Goal: Find specific page/section: Locate a particular part of the current website

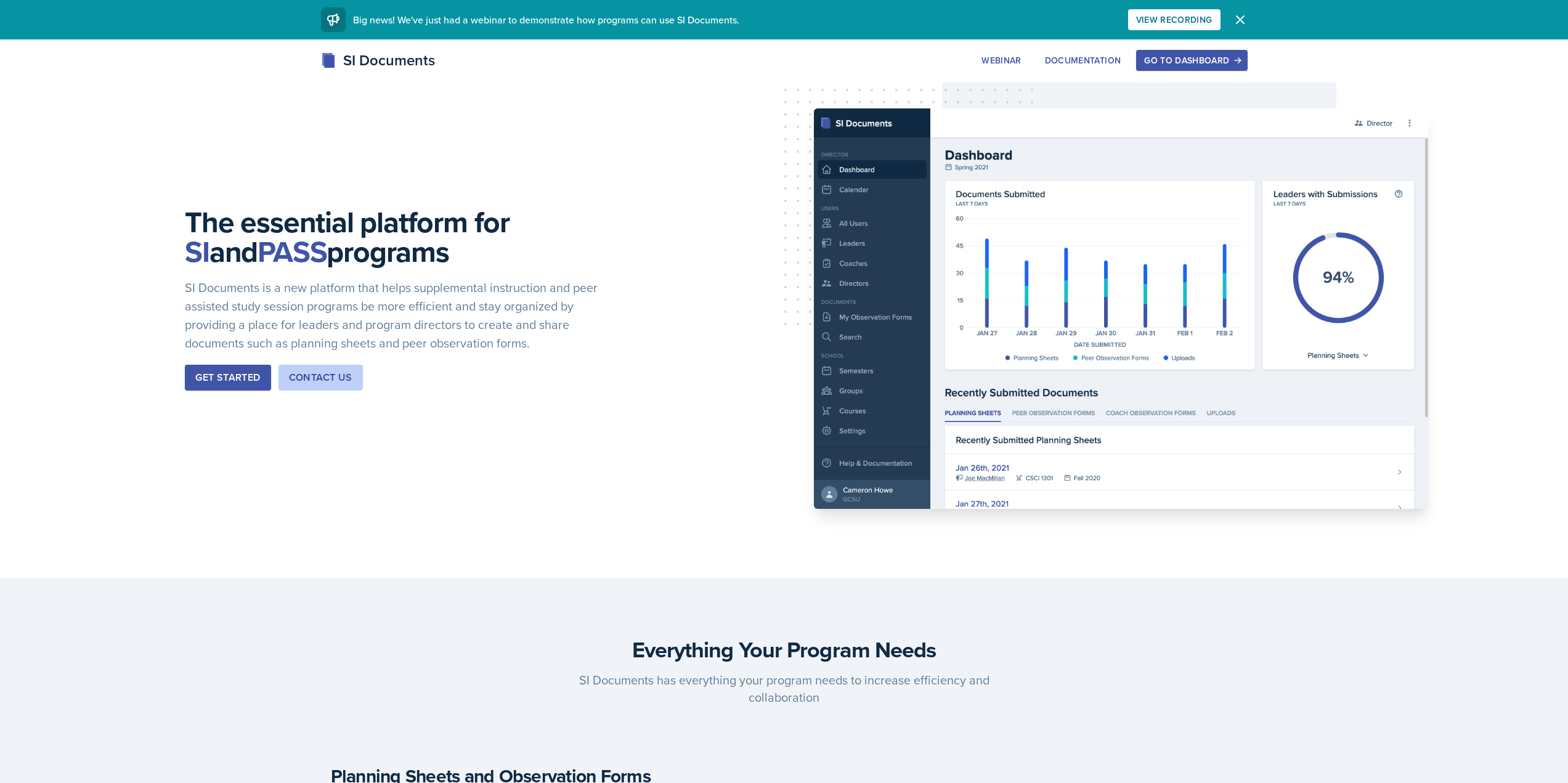
click at [1189, 77] on div "SI Documents Webinar Documentation Go to Dashboard Sign Up Go to Dashboard" at bounding box center [784, 74] width 1568 height 49
click at [1183, 63] on div "Go to Dashboard" at bounding box center [1192, 60] width 95 height 10
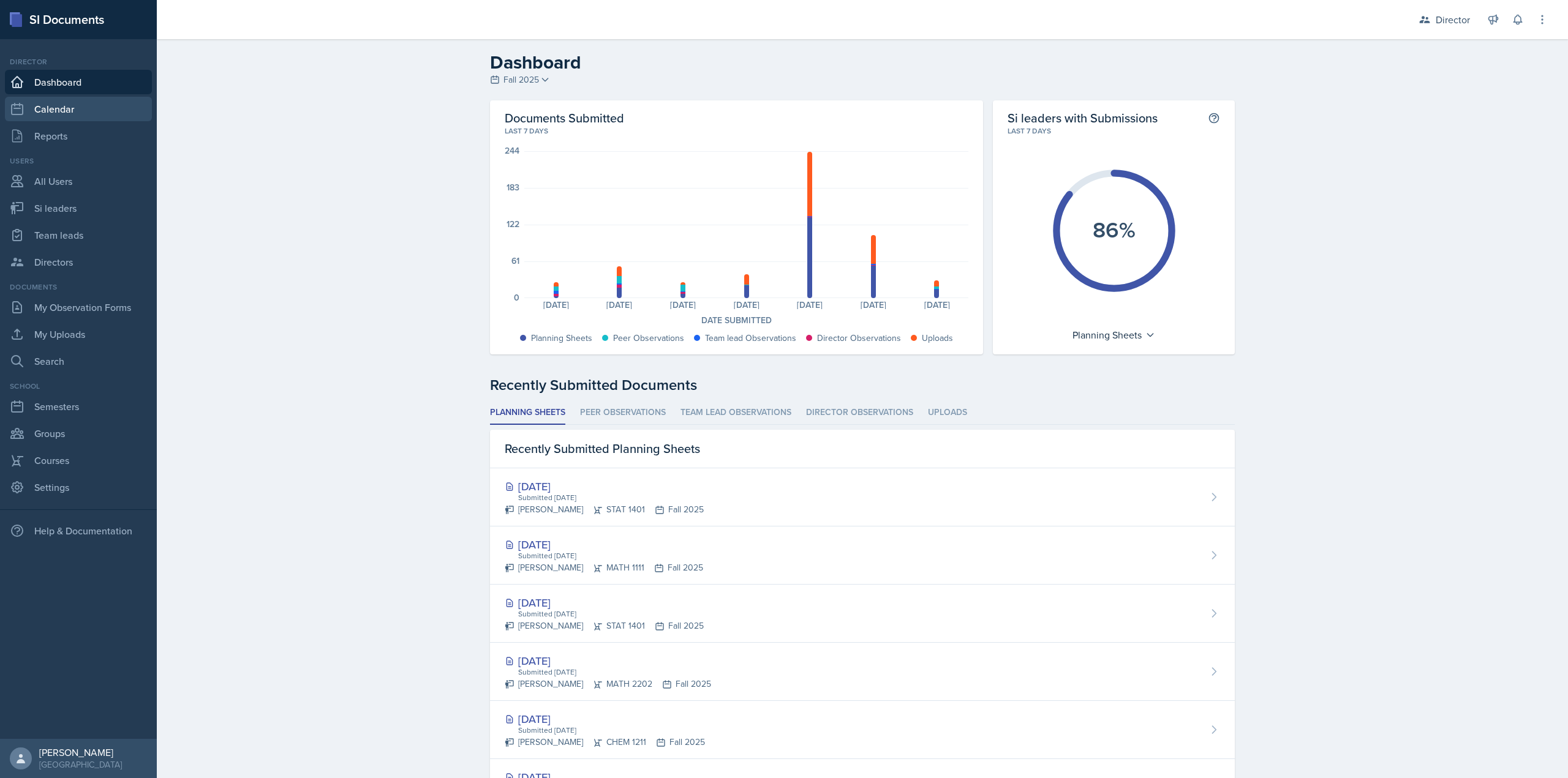
click at [68, 111] on link "Calendar" at bounding box center [78, 108] width 147 height 24
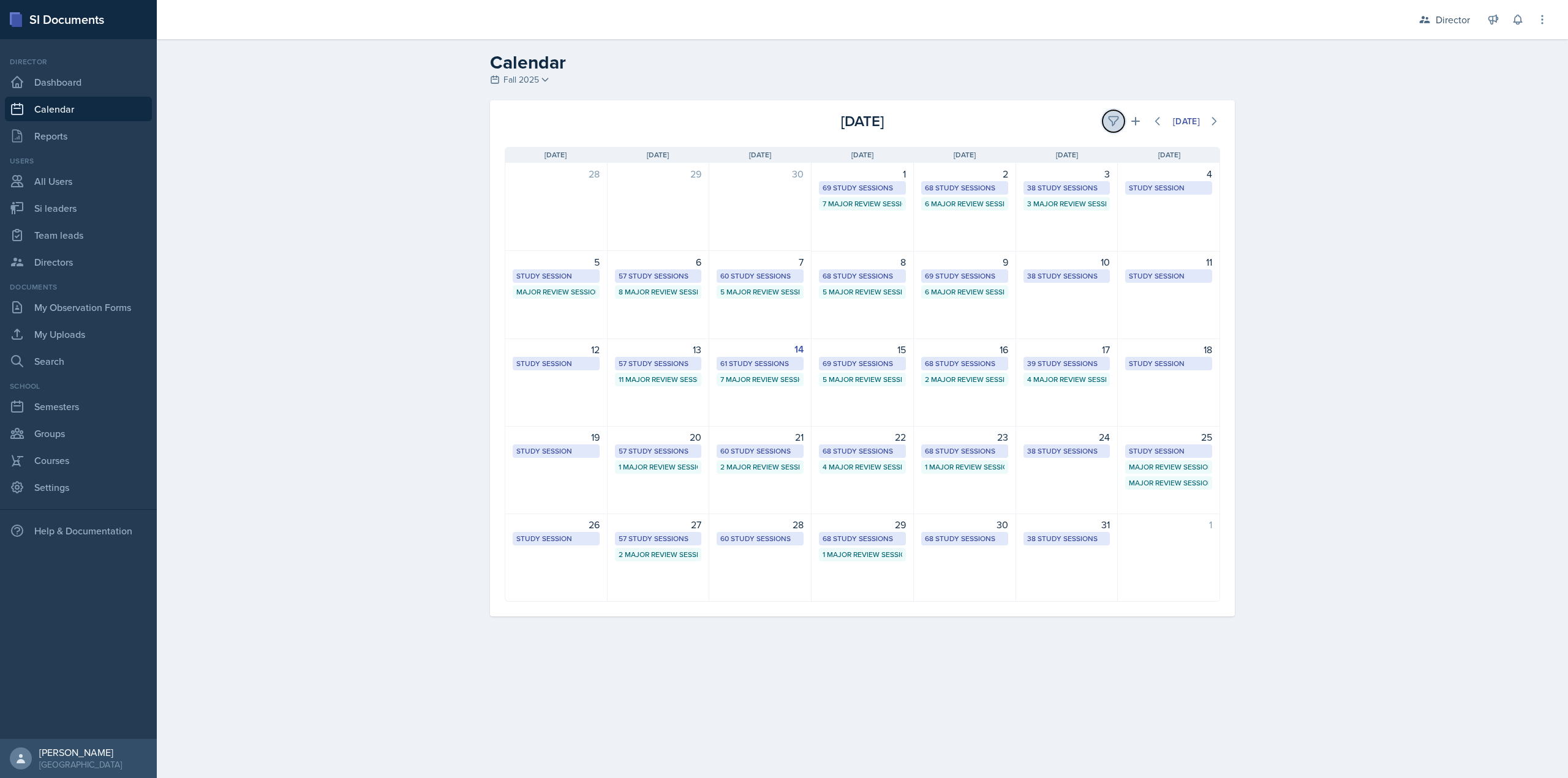
click at [1111, 120] on icon at bounding box center [1113, 122] width 12 height 12
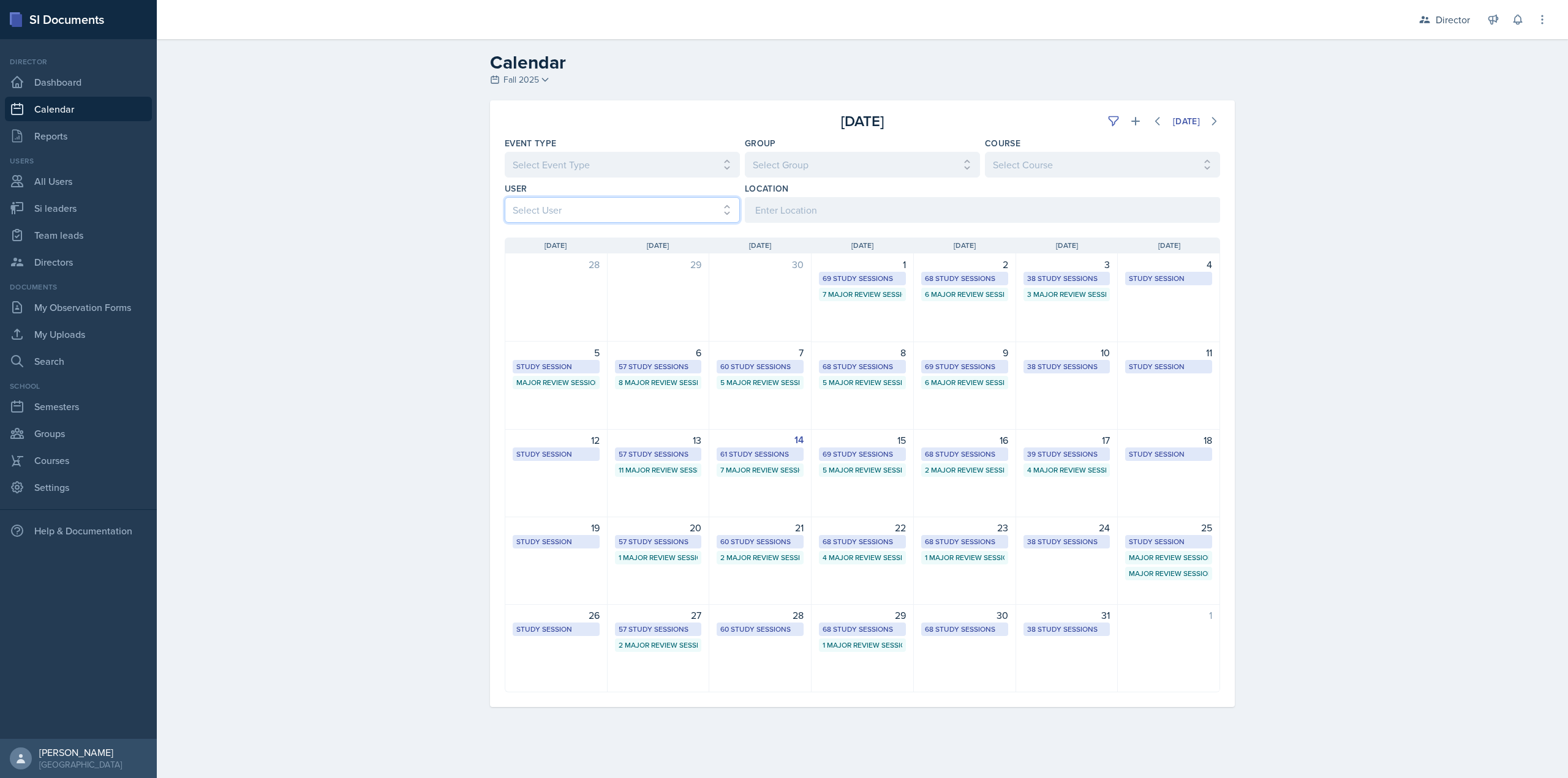
click at [652, 212] on select "Select User All Abeer Kayser Aditya Chauhan Aissa Sylla Alberto Di Stanislao Al…" at bounding box center [622, 209] width 235 height 26
select select "497661fb-53e8-42c0-a255-ab555bb91c07"
click at [504, 197] on select "Select User All Abeer Kayser Aditya Chauhan Aissa Sylla Alberto Di Stanislao Al…" at bounding box center [622, 209] width 235 height 26
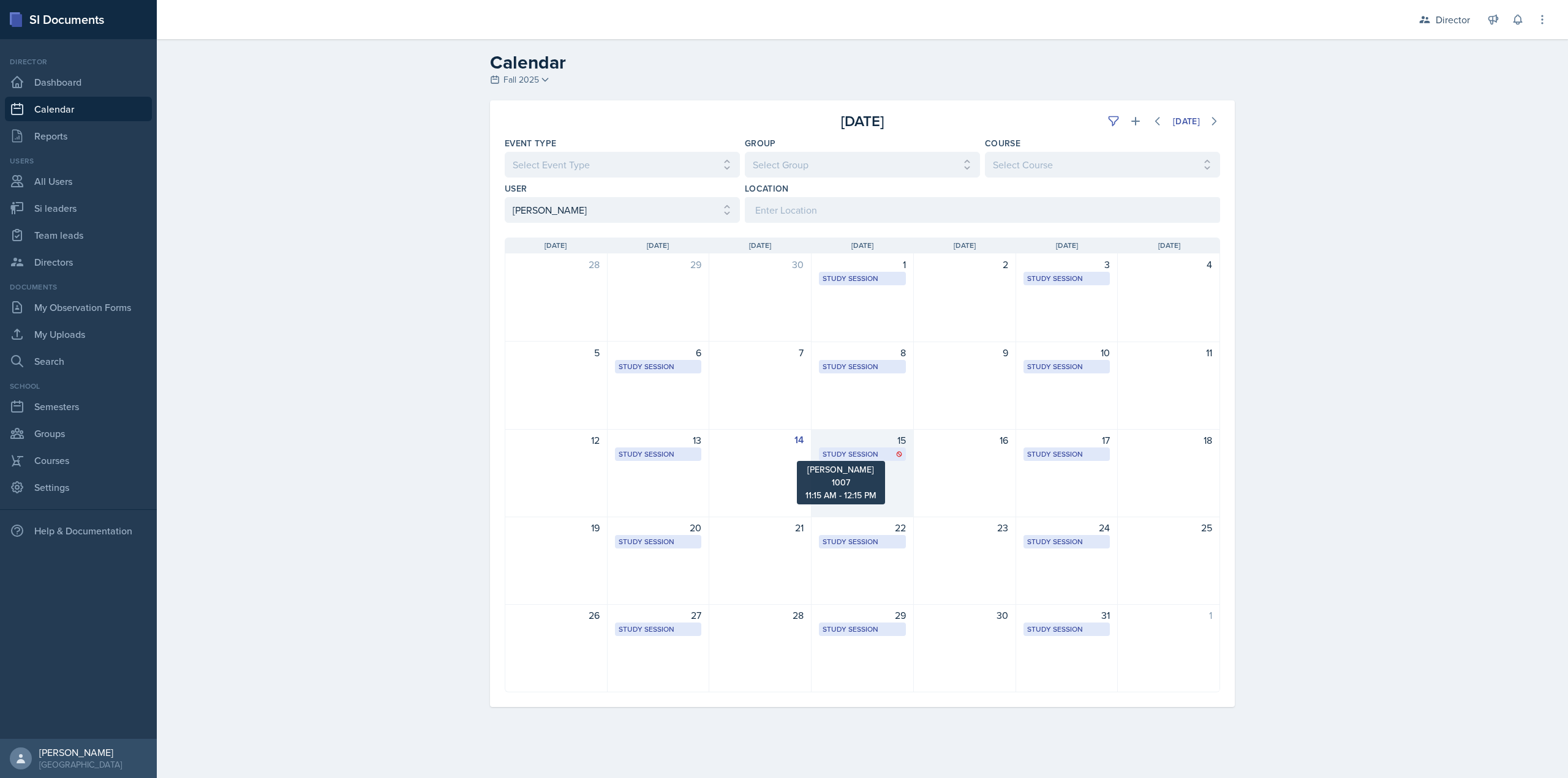
click at [882, 453] on div "Study Session" at bounding box center [862, 455] width 79 height 11
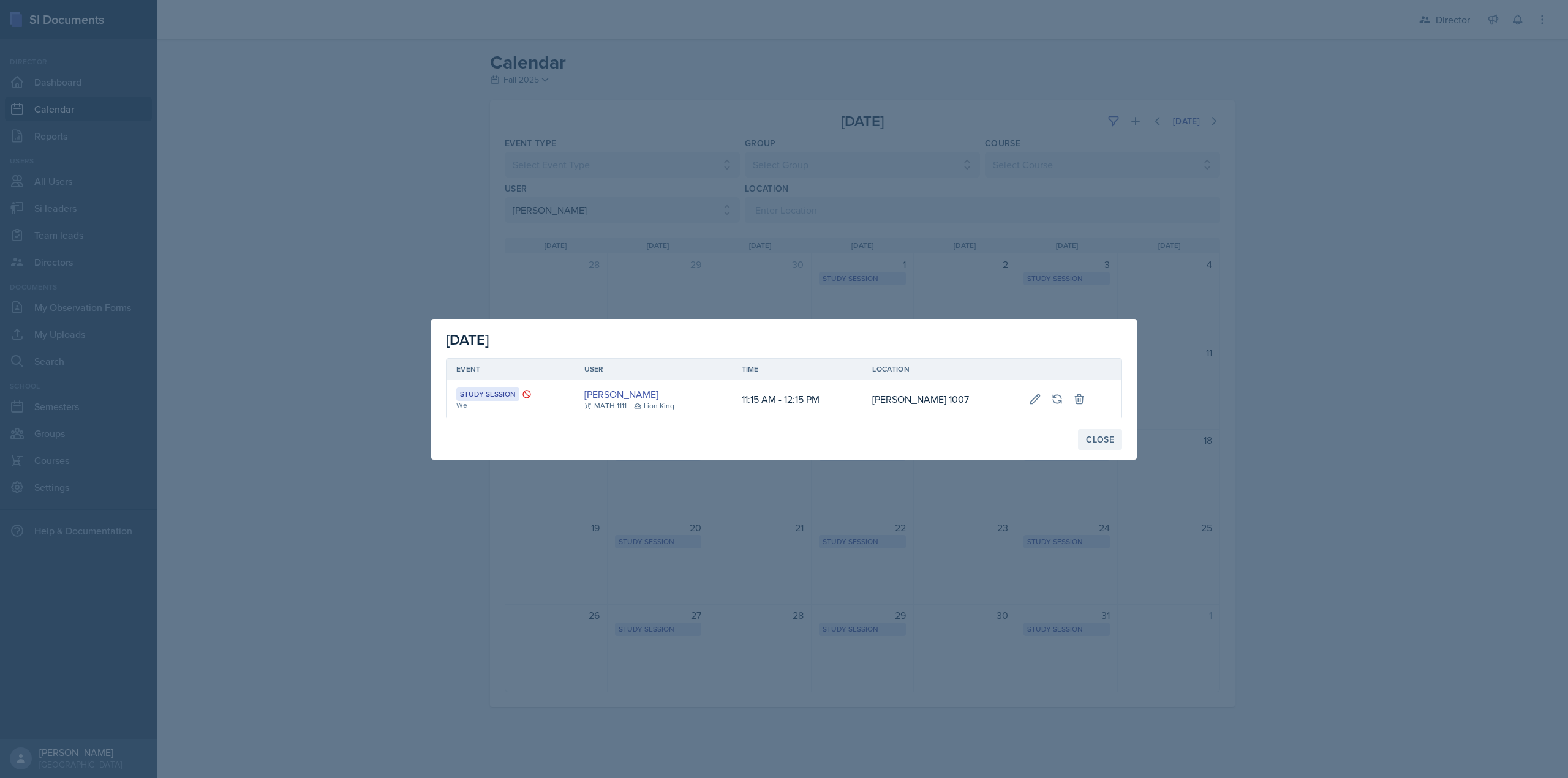
click at [1100, 441] on div "Close" at bounding box center [1099, 439] width 28 height 10
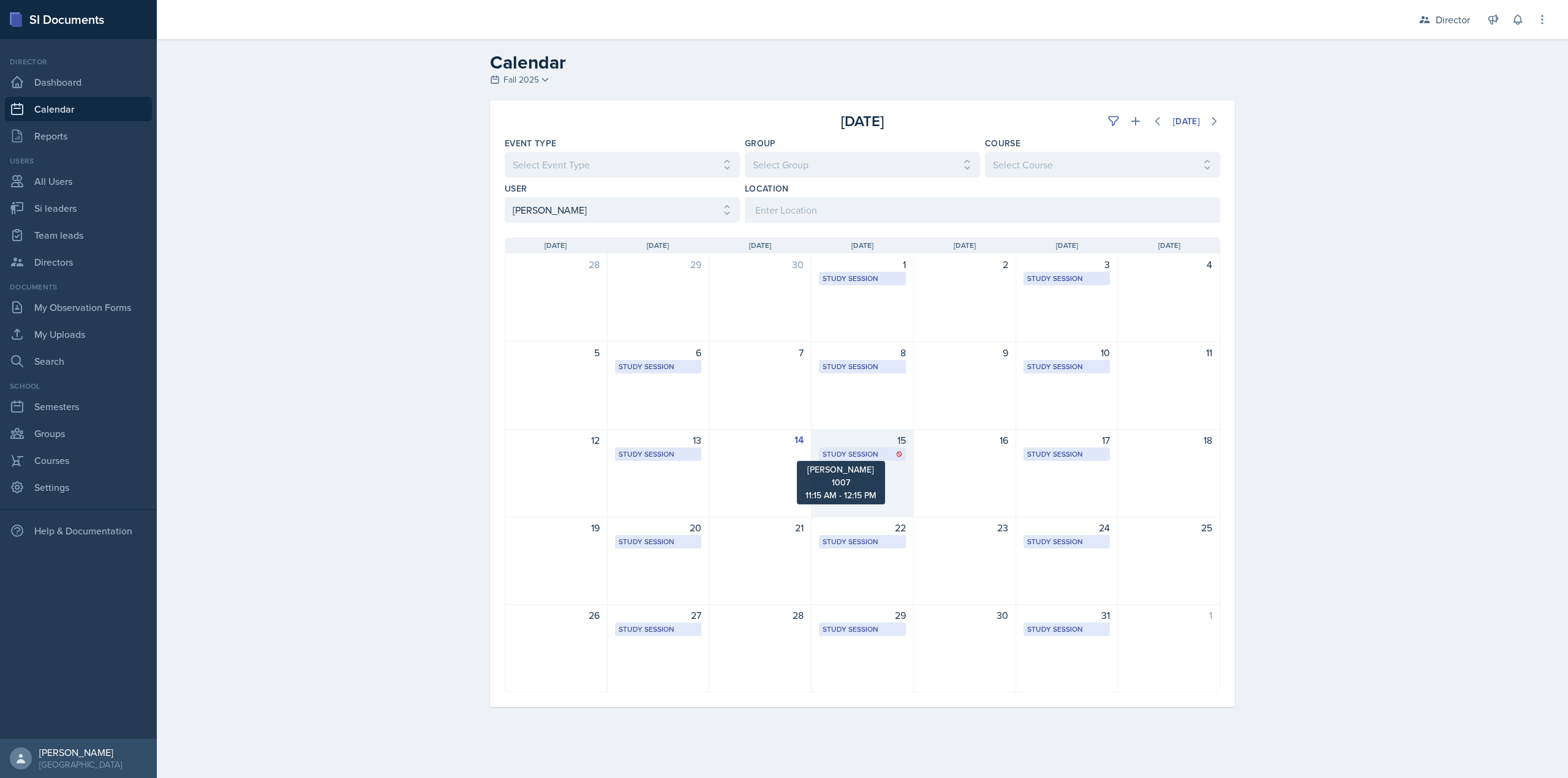
click at [856, 453] on div "Study Session" at bounding box center [862, 455] width 79 height 11
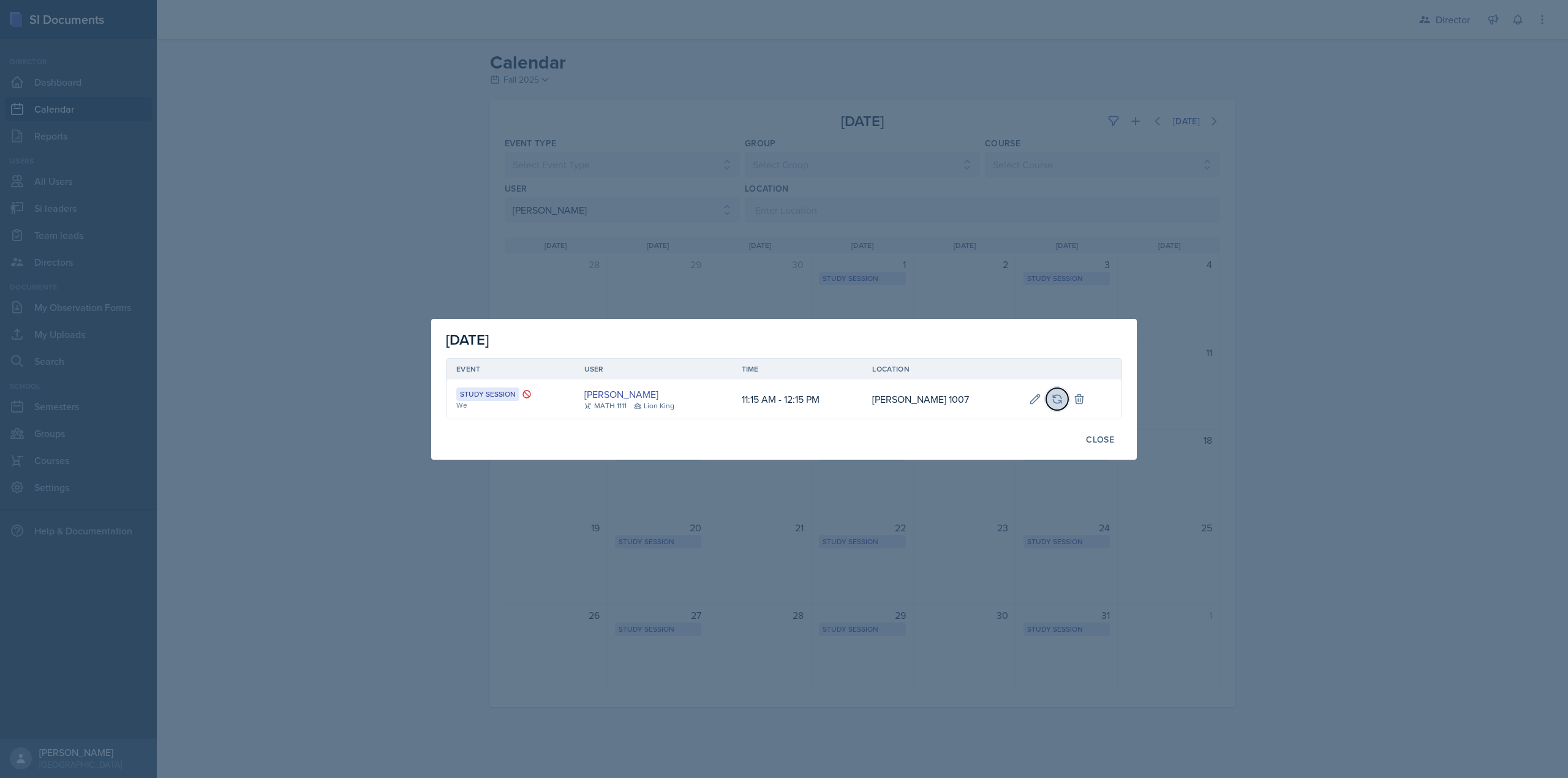
click at [1051, 402] on icon at bounding box center [1057, 399] width 12 height 12
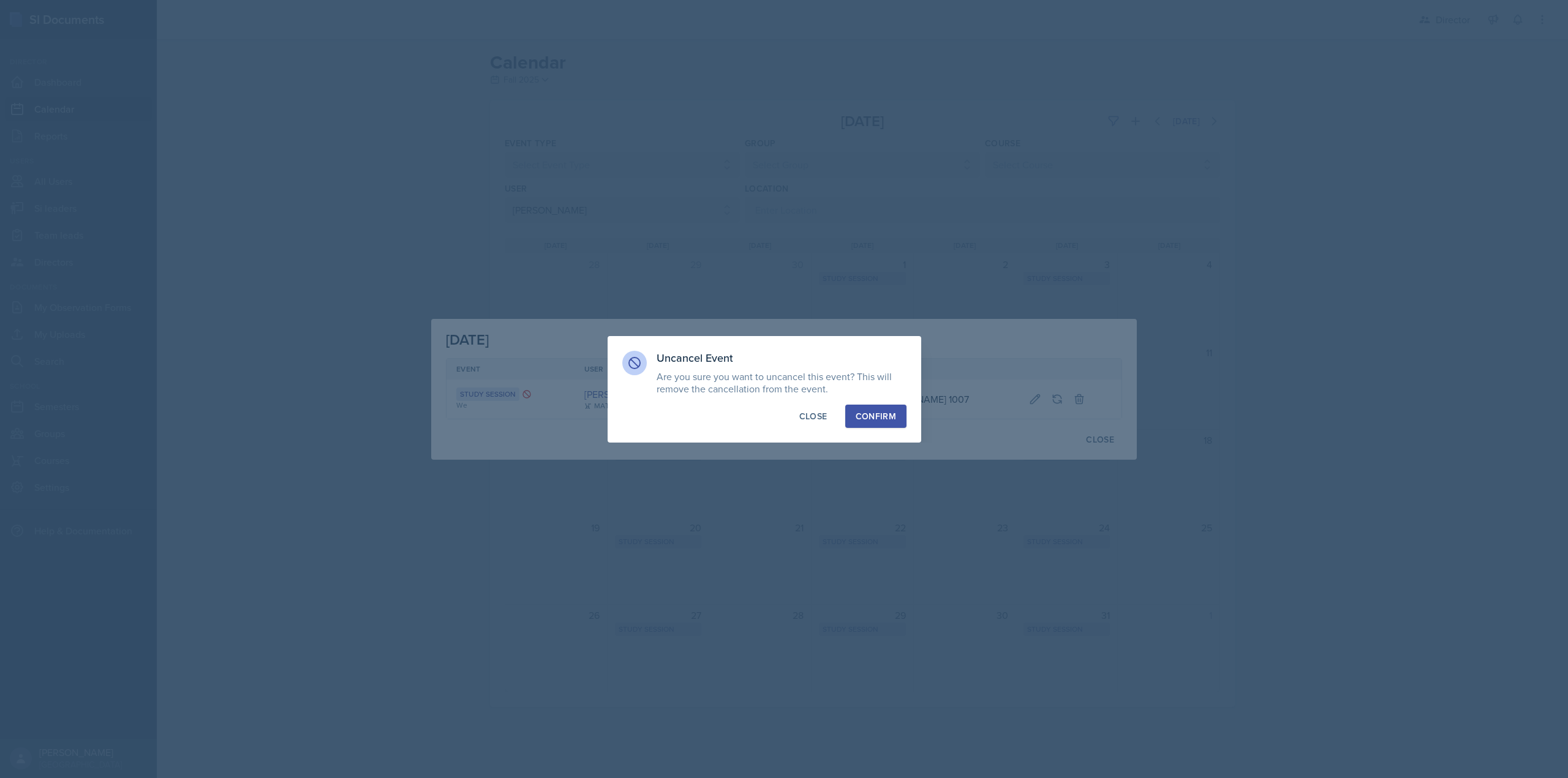
click at [858, 410] on div "Confirm" at bounding box center [876, 417] width 40 height 12
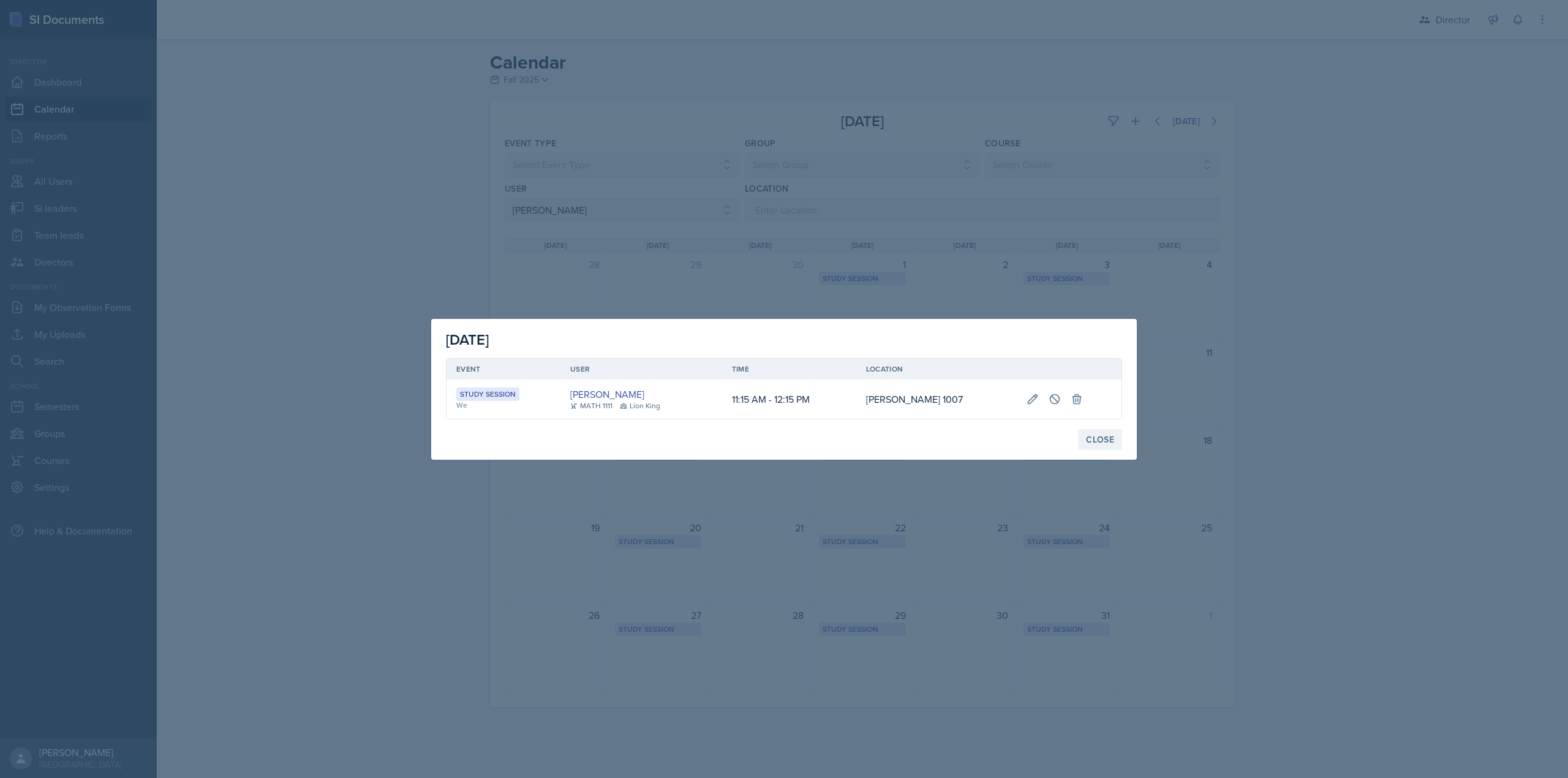
click at [1100, 442] on div "Close" at bounding box center [1099, 439] width 28 height 10
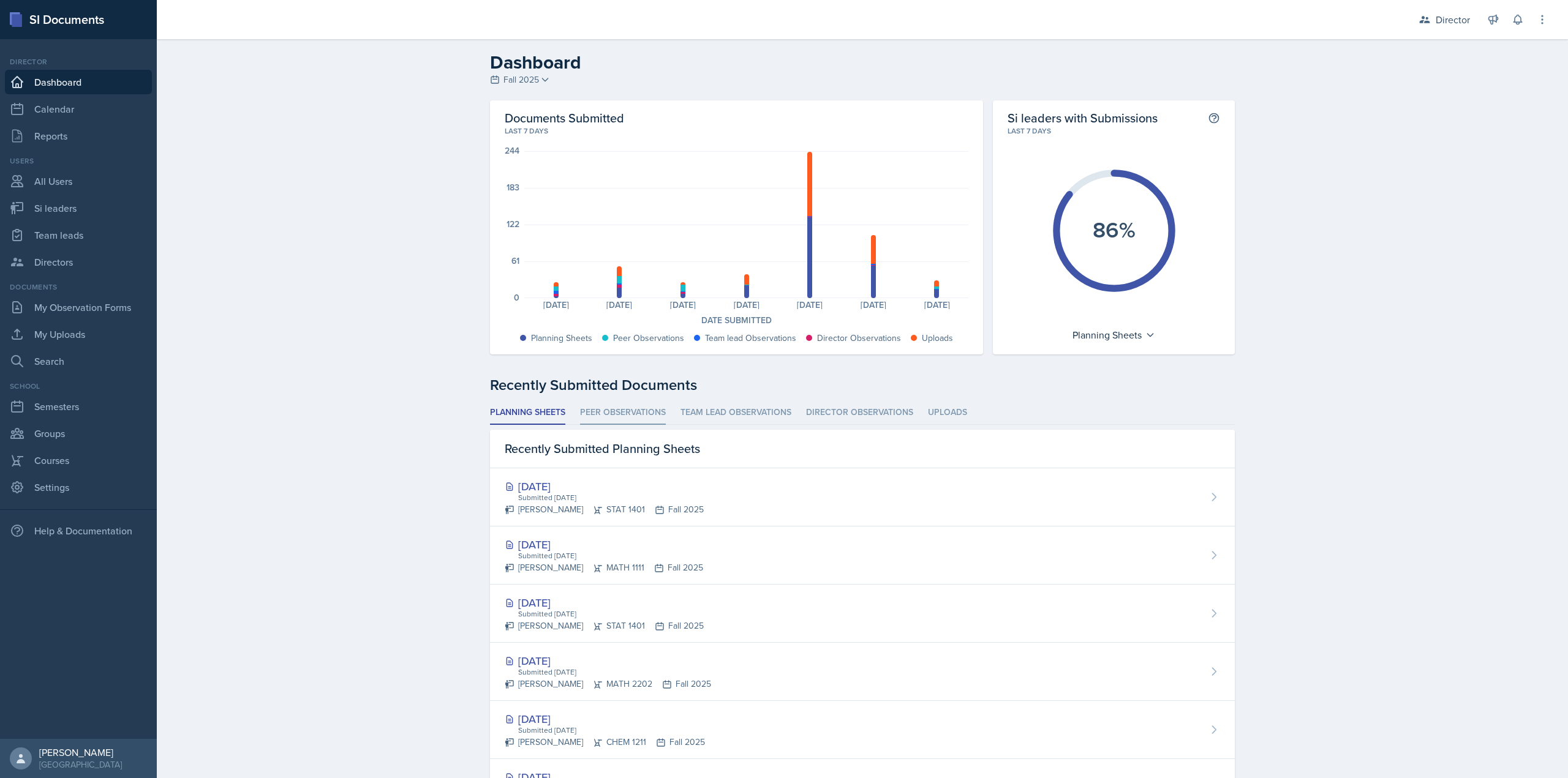
click at [618, 401] on li "Peer Observations" at bounding box center [623, 412] width 86 height 24
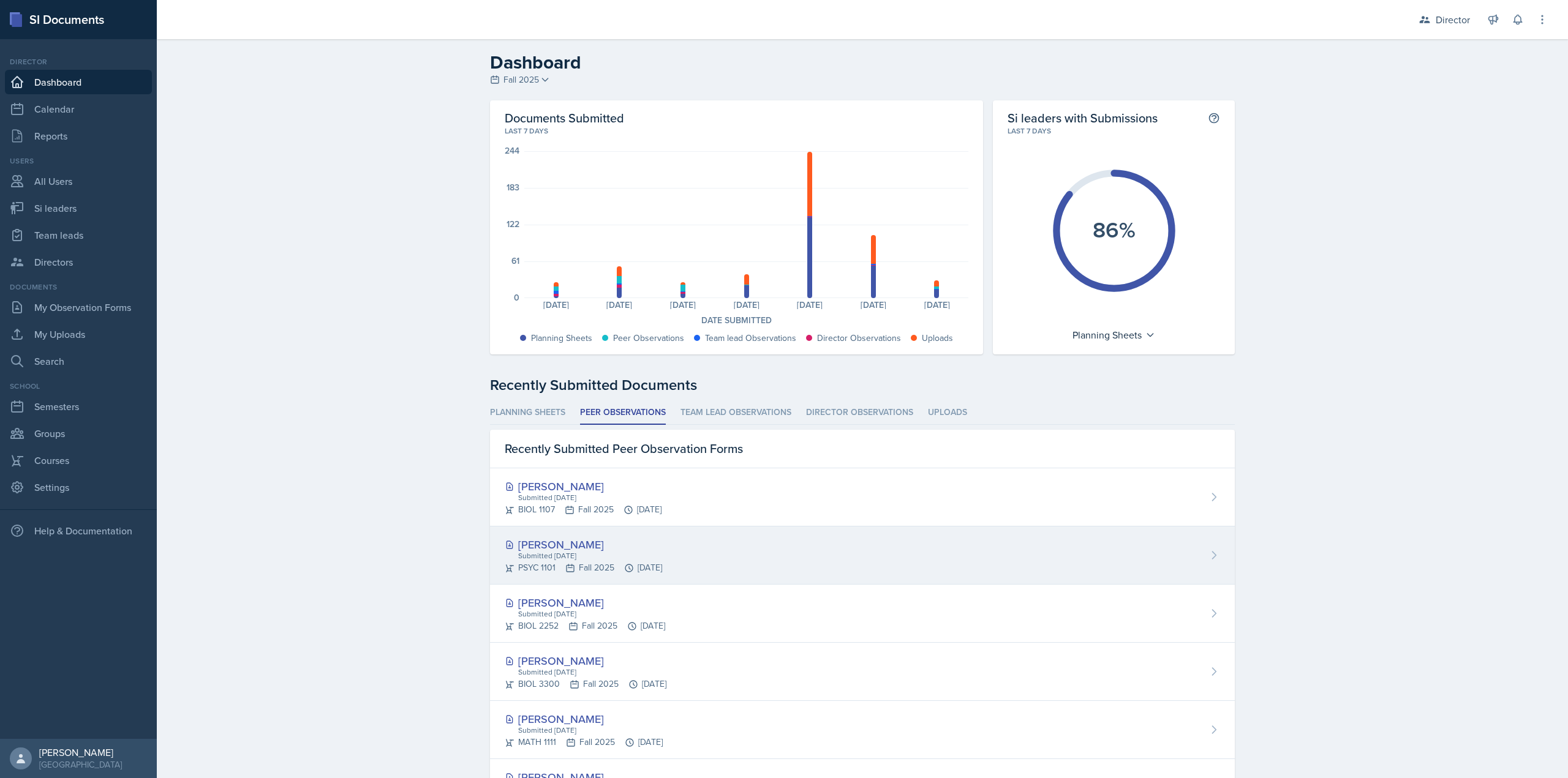
click at [662, 542] on div "[PERSON_NAME]" at bounding box center [583, 544] width 158 height 17
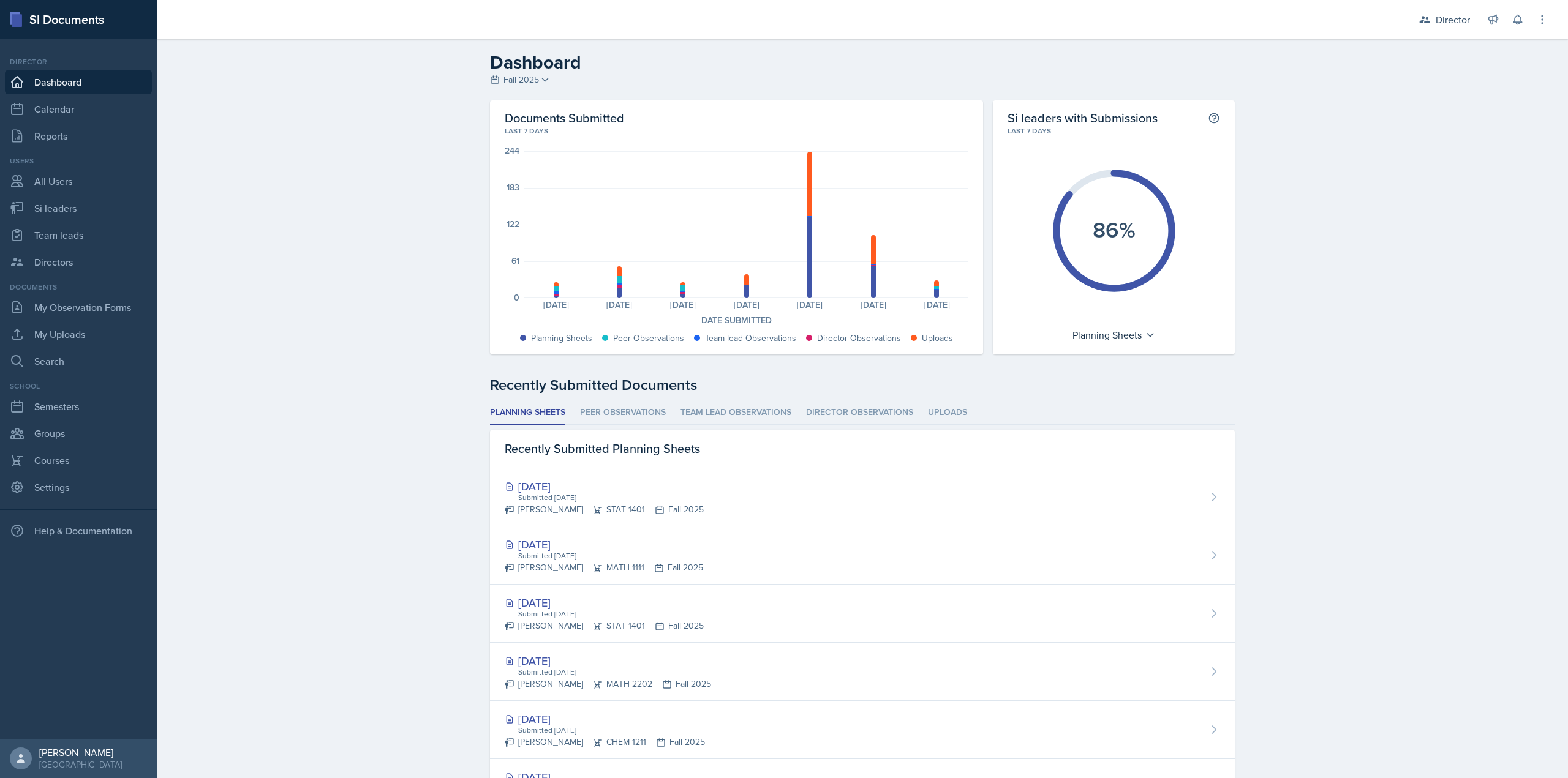
click at [612, 399] on div "Recently Submitted Documents Planning Sheets Peer Observations Team lead Observ…" at bounding box center [862, 711] width 745 height 675
click at [615, 413] on li "Peer Observations" at bounding box center [623, 412] width 86 height 24
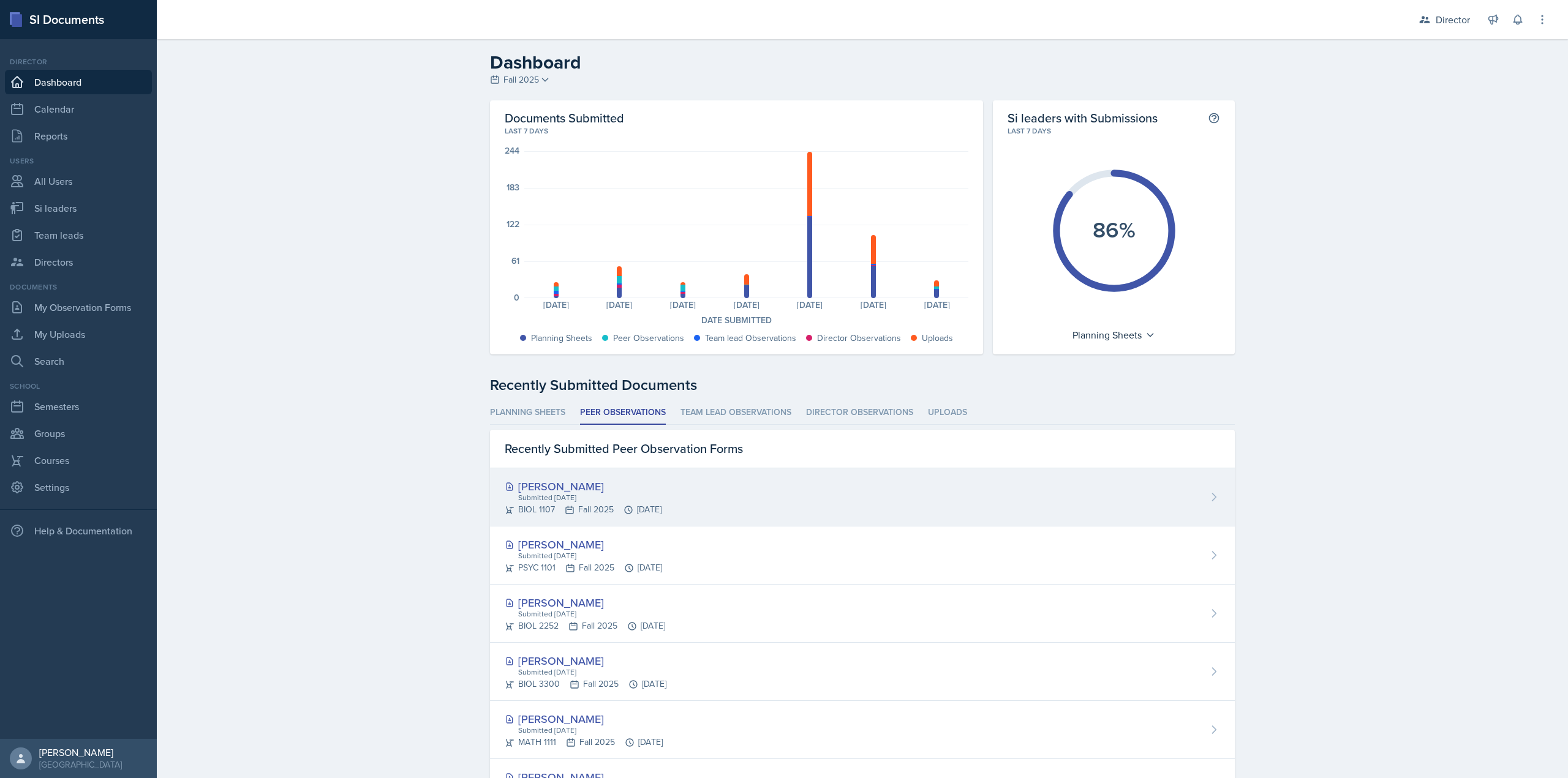
click at [618, 485] on div "[PERSON_NAME]" at bounding box center [583, 486] width 157 height 17
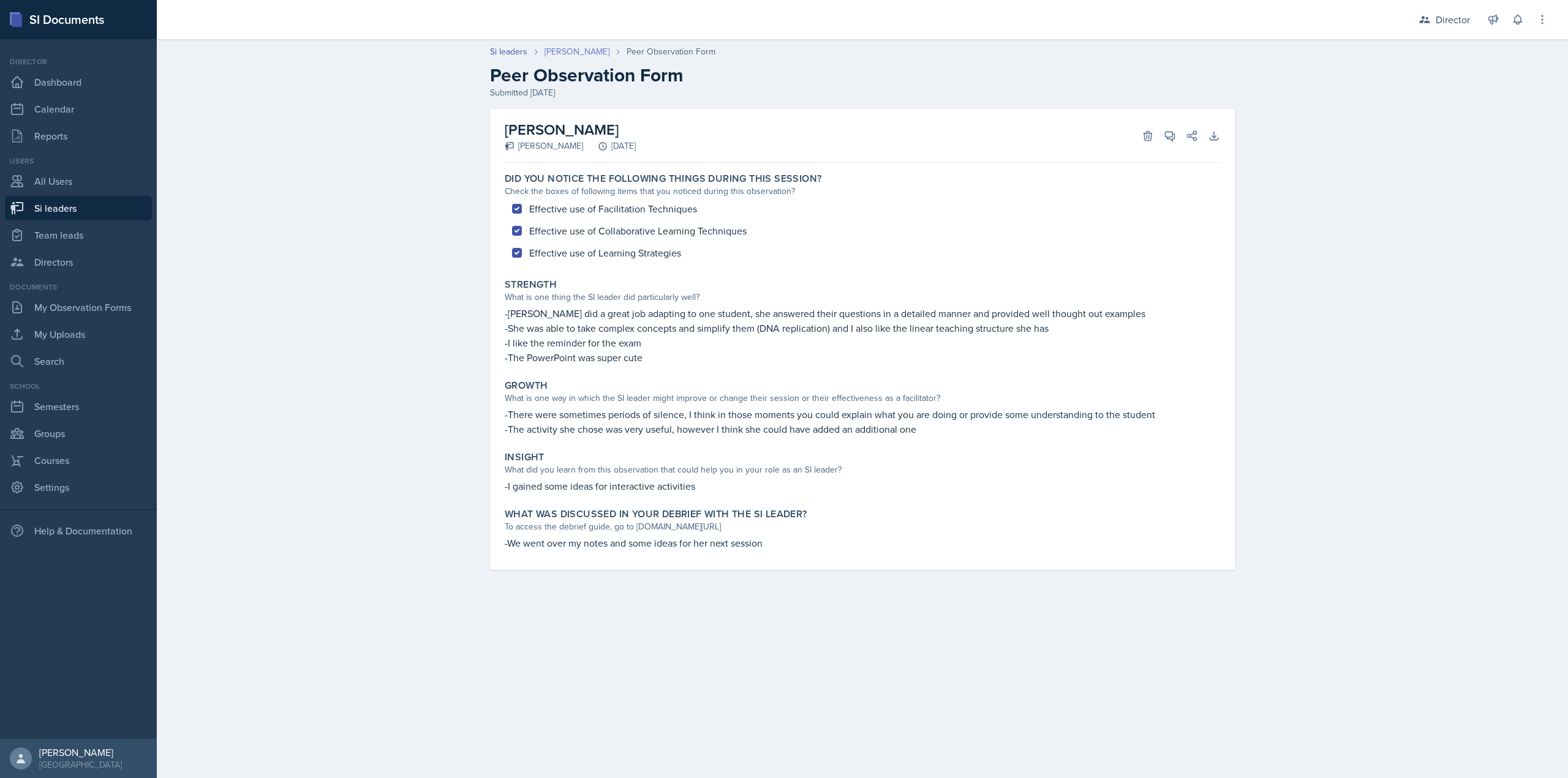
click at [567, 46] on link "[PERSON_NAME]" at bounding box center [577, 52] width 65 height 13
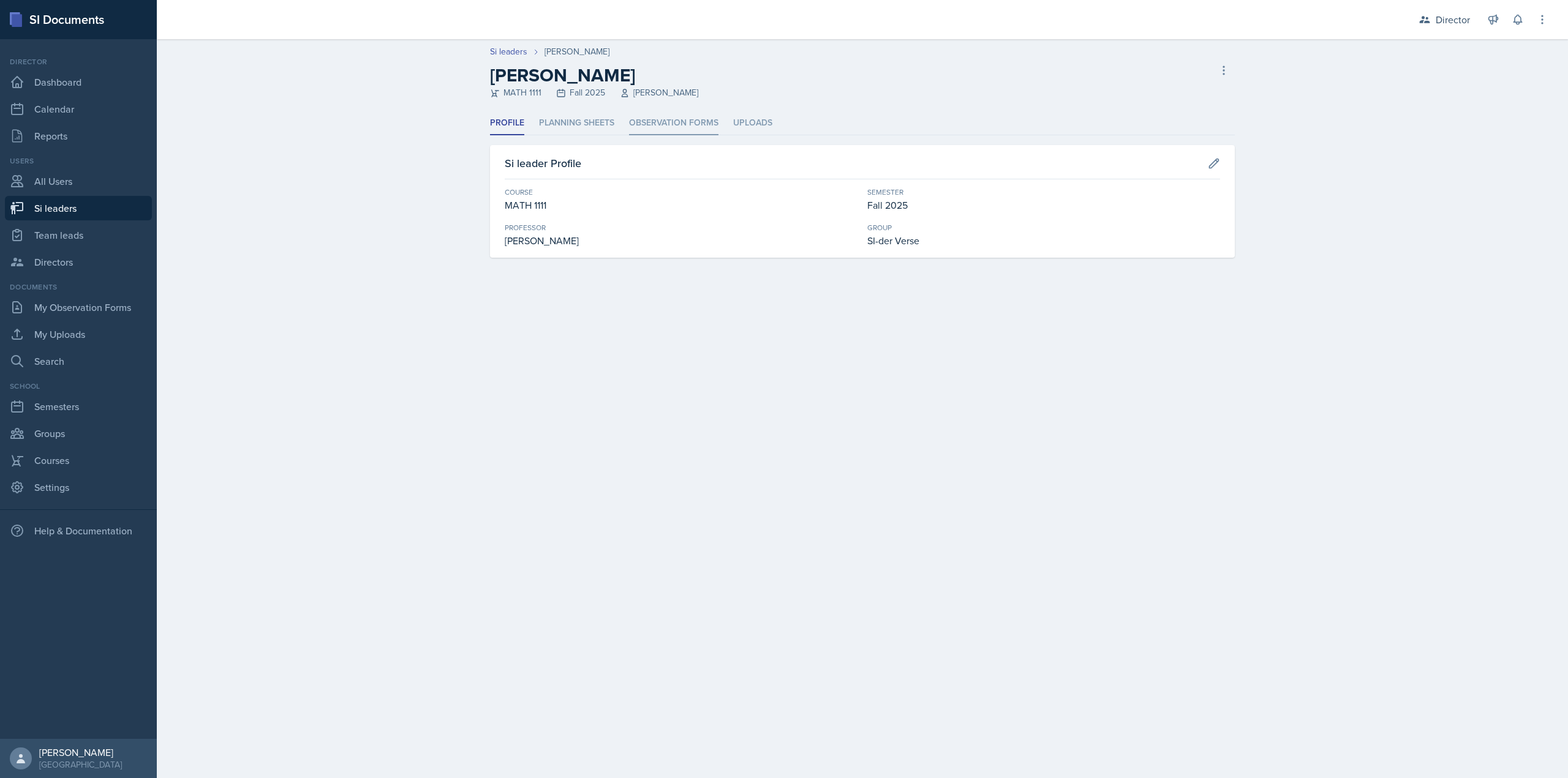
click at [665, 120] on li "Observation Forms" at bounding box center [673, 123] width 89 height 24
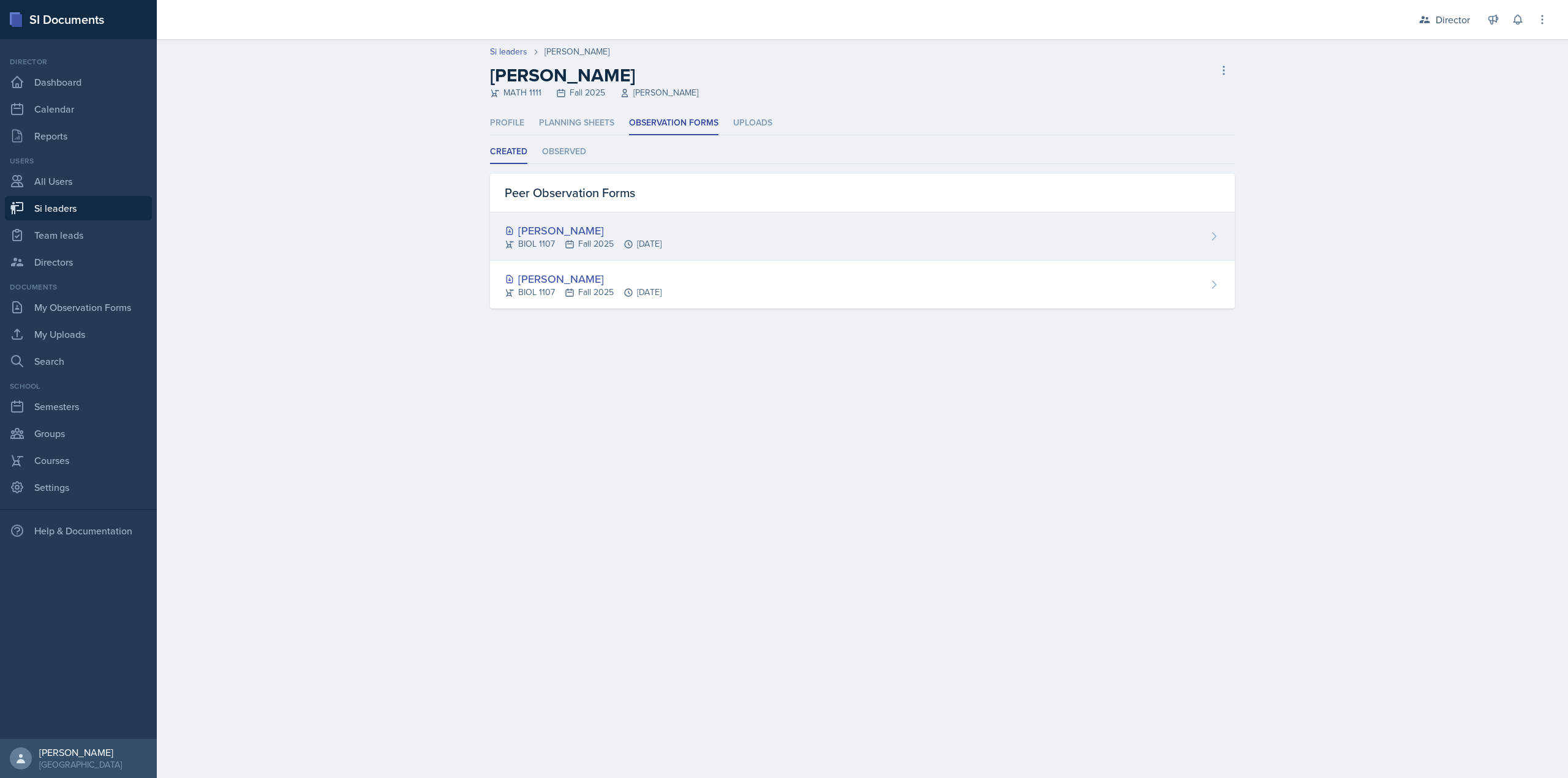
click at [660, 235] on div "[PERSON_NAME]" at bounding box center [583, 231] width 157 height 17
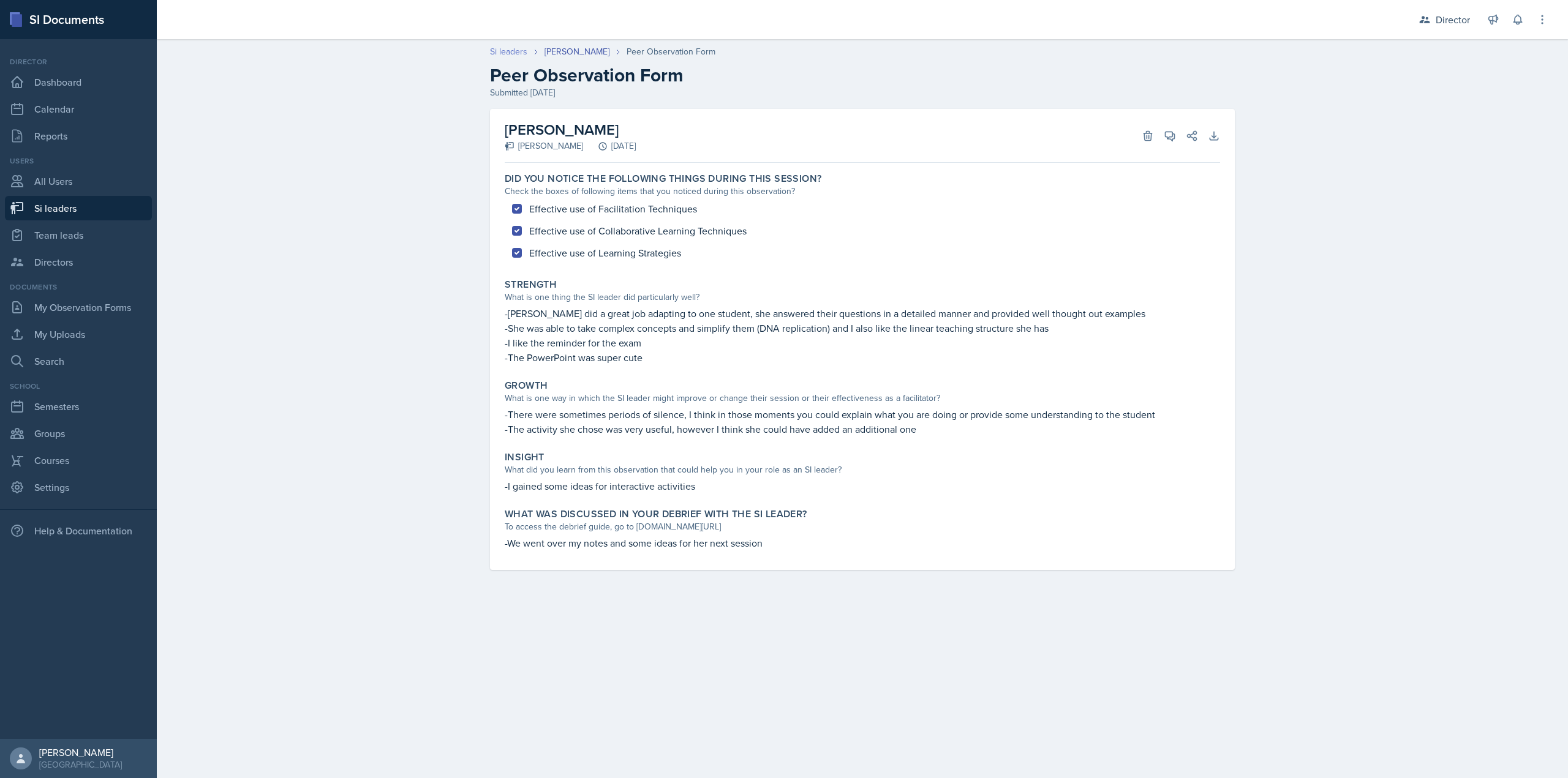
click at [500, 47] on link "Si leaders" at bounding box center [509, 52] width 37 height 13
select select "2bed604d-1099-4043-b1bc-2365e8740244"
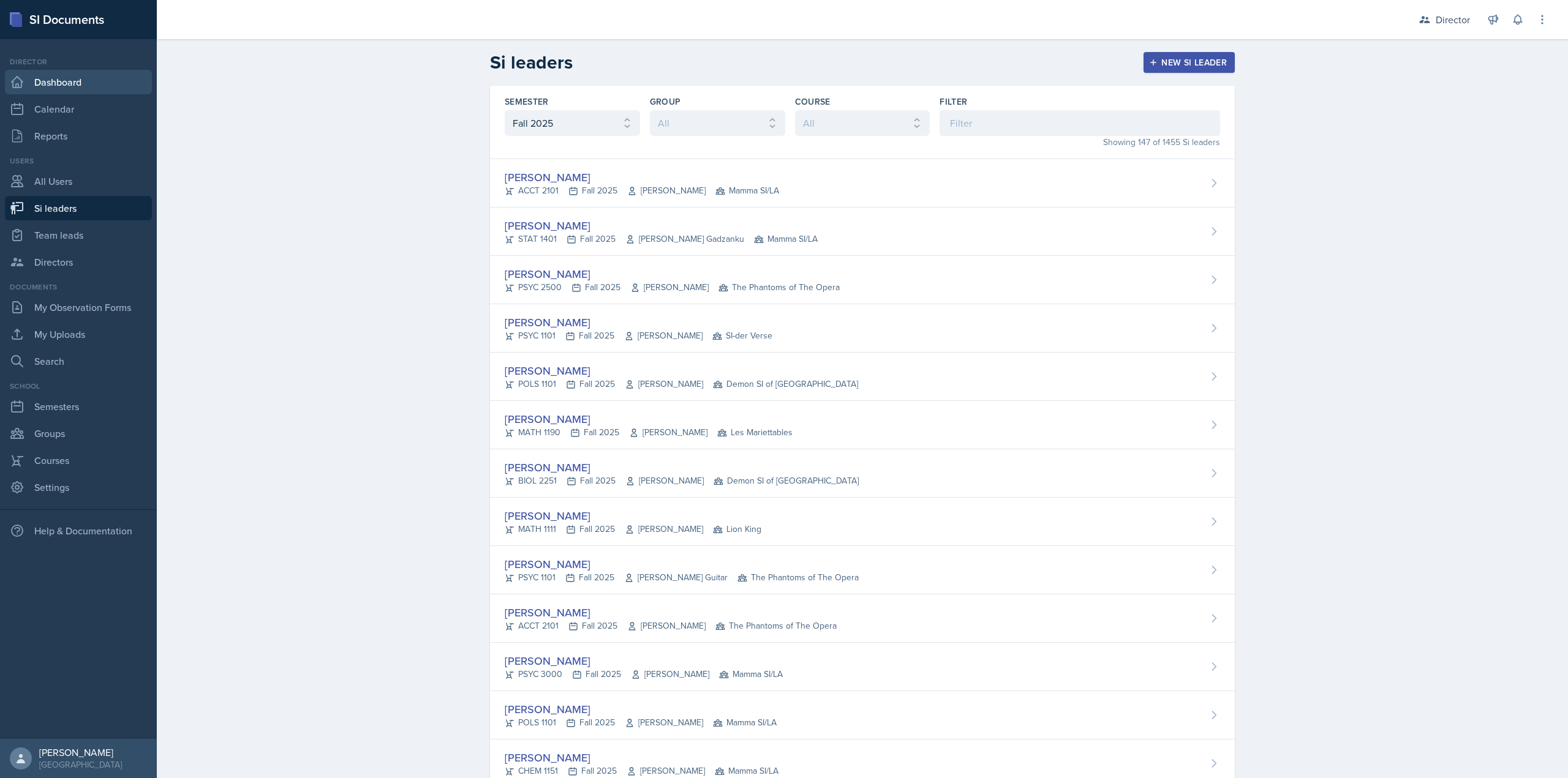
click at [106, 84] on link "Dashboard" at bounding box center [78, 82] width 147 height 24
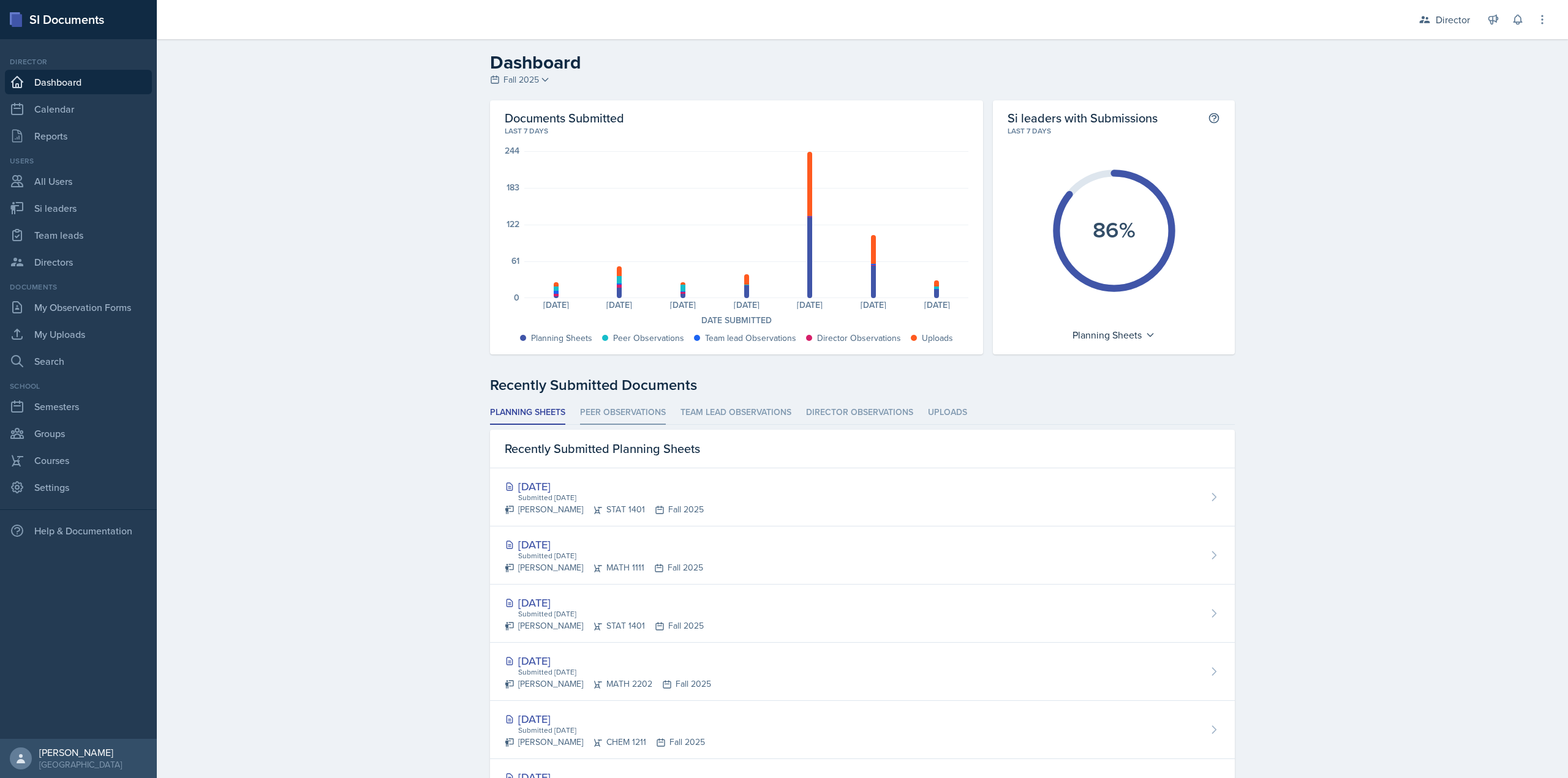
click at [633, 410] on li "Peer Observations" at bounding box center [623, 412] width 86 height 24
click at [713, 410] on li "Team lead Observations" at bounding box center [736, 412] width 111 height 24
click at [632, 417] on li "Peer Observations" at bounding box center [623, 412] width 86 height 24
click at [712, 406] on li "Team lead Observations" at bounding box center [736, 412] width 111 height 24
click at [644, 413] on li "Peer Observations" at bounding box center [623, 412] width 86 height 24
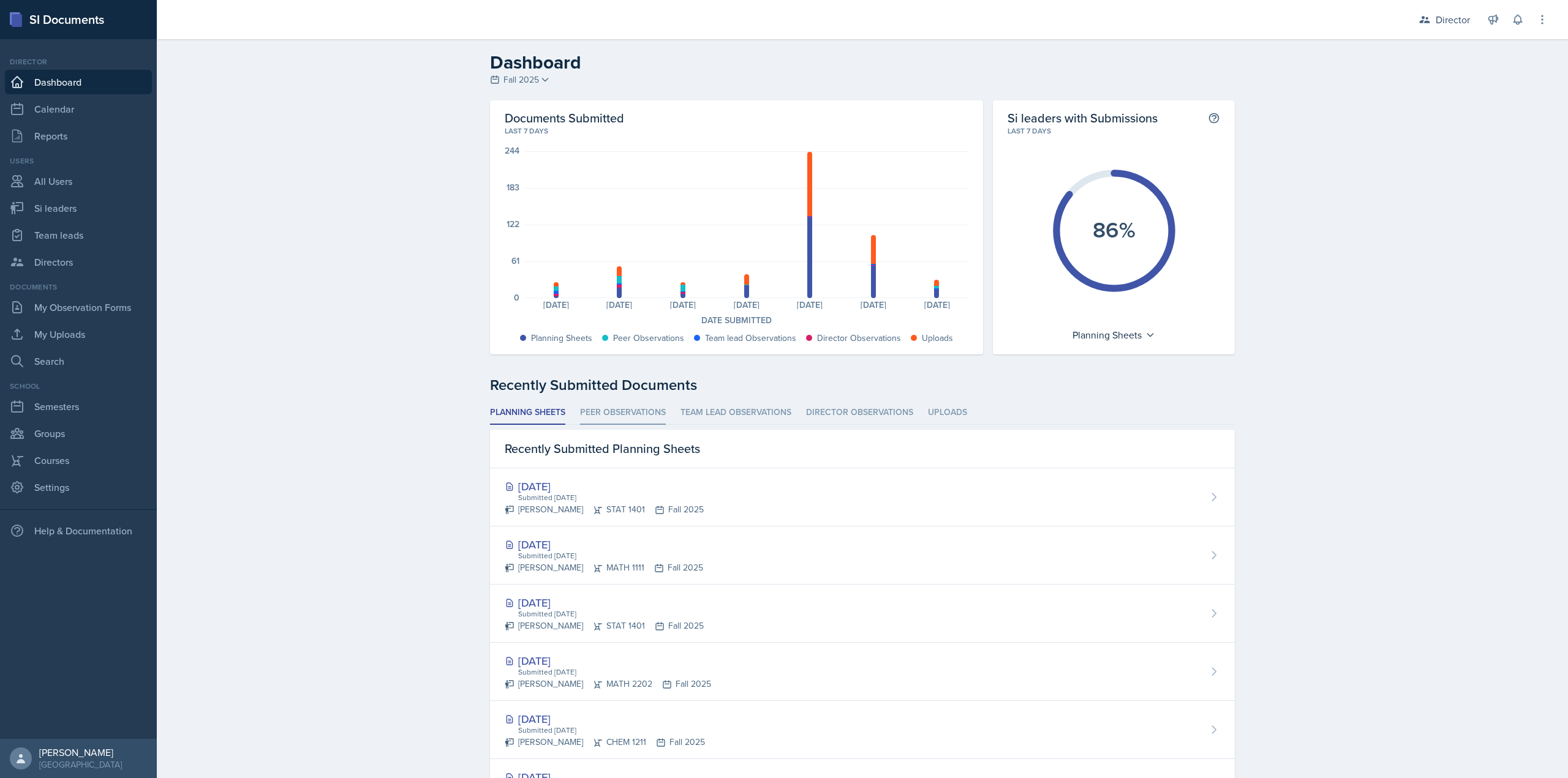
click at [605, 421] on li "Peer Observations" at bounding box center [623, 412] width 86 height 24
click at [710, 409] on li "Team lead Observations" at bounding box center [736, 412] width 111 height 24
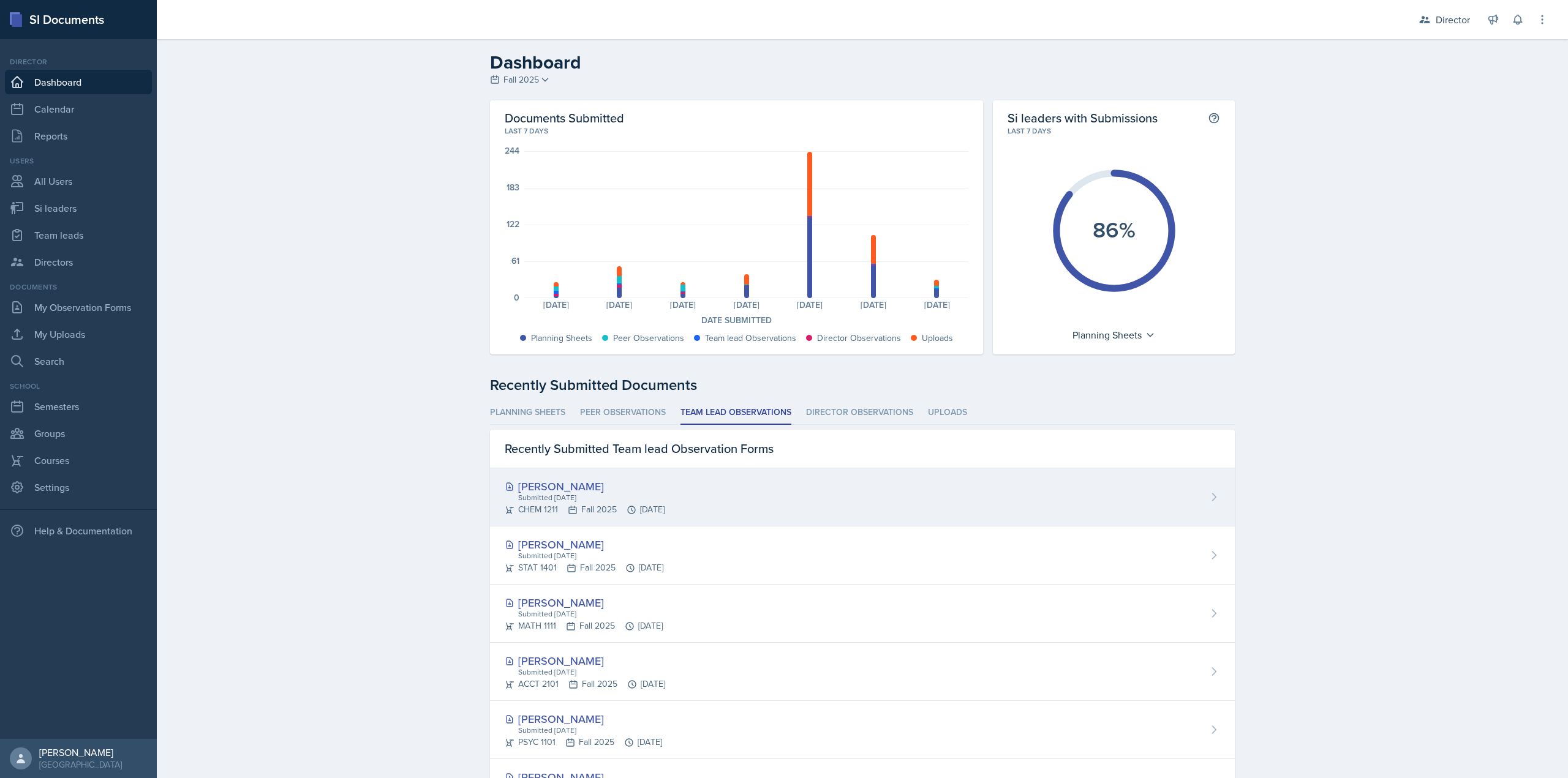
click at [756, 501] on div "Makaela Harris Submitted Oct 14th, 2025 CHEM 1211 Fall 2025 Oct 14th, 2025" at bounding box center [862, 497] width 745 height 58
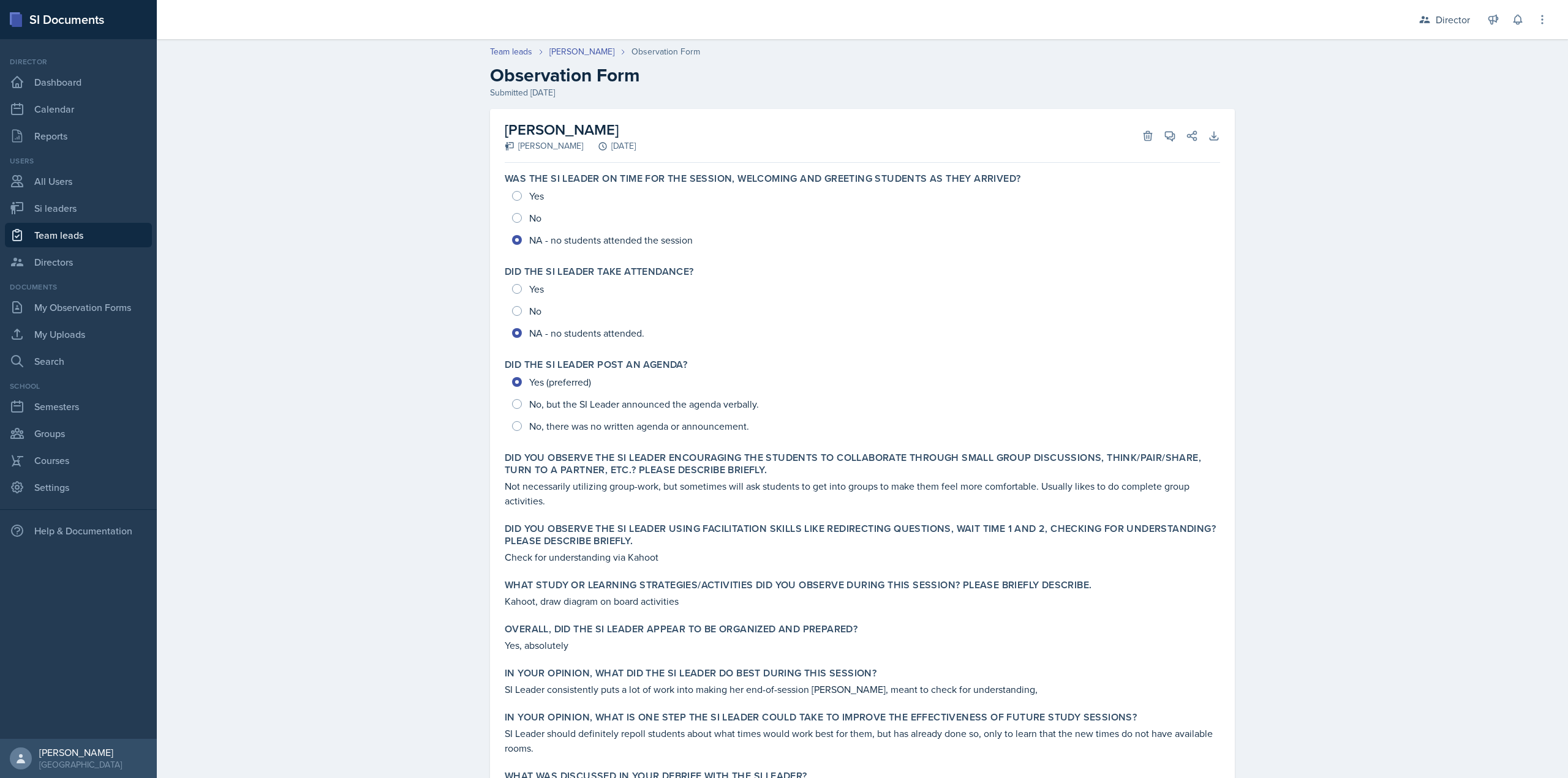
scroll to position [157, 0]
